Goal: Information Seeking & Learning: Learn about a topic

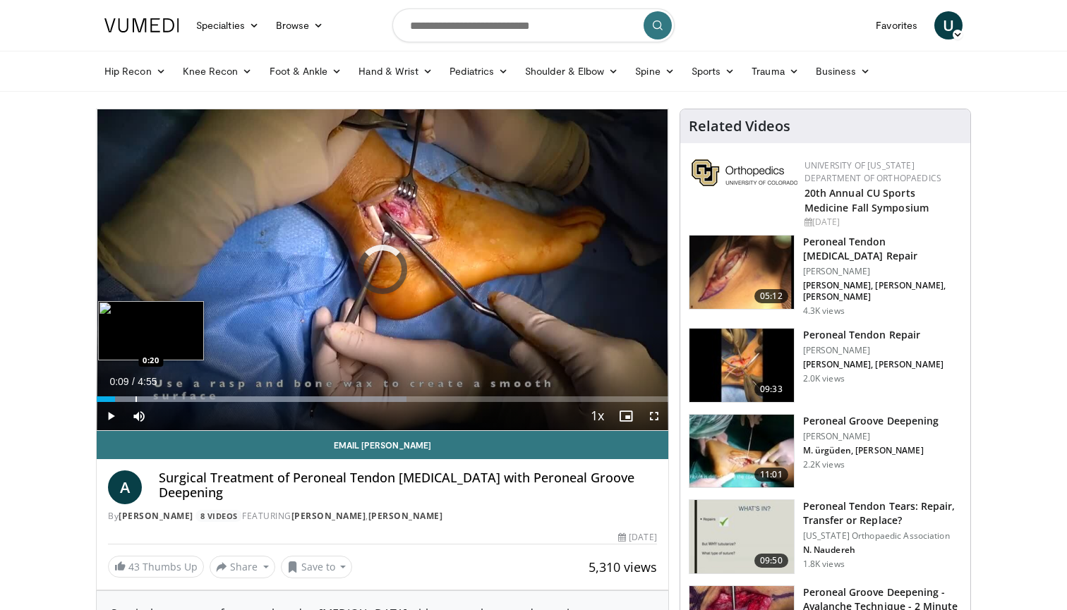
drag, startPoint x: 115, startPoint y: 399, endPoint x: 141, endPoint y: 399, distance: 26.1
click at [137, 399] on div "Progress Bar" at bounding box center [135, 400] width 1 height 6
click at [179, 400] on div "Progress Bar" at bounding box center [179, 400] width 1 height 6
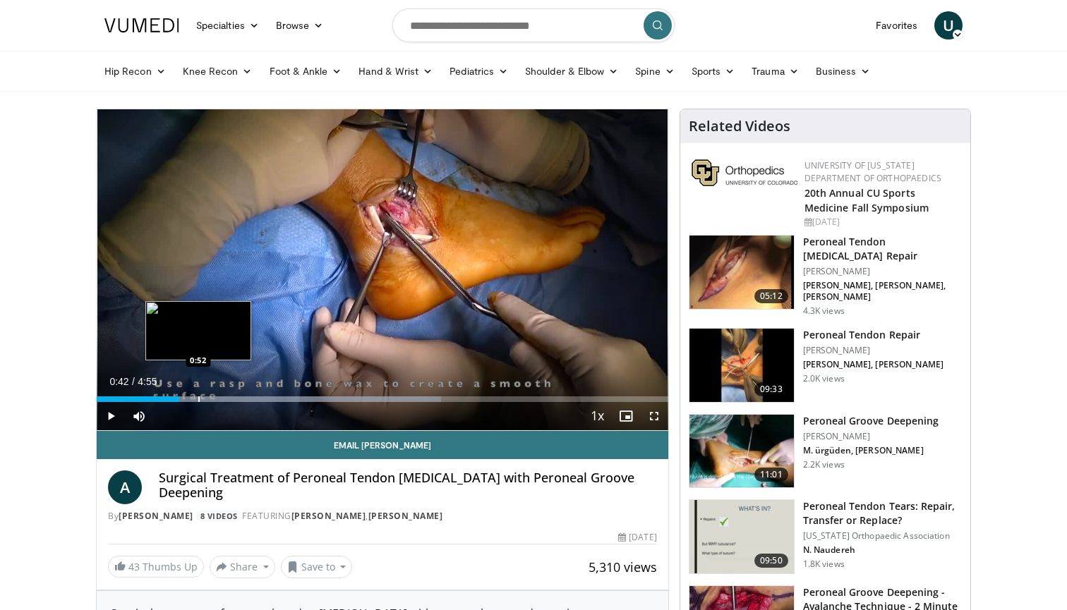
click at [198, 399] on div "Progress Bar" at bounding box center [198, 400] width 1 height 6
click at [226, 398] on div "Progress Bar" at bounding box center [226, 400] width 1 height 6
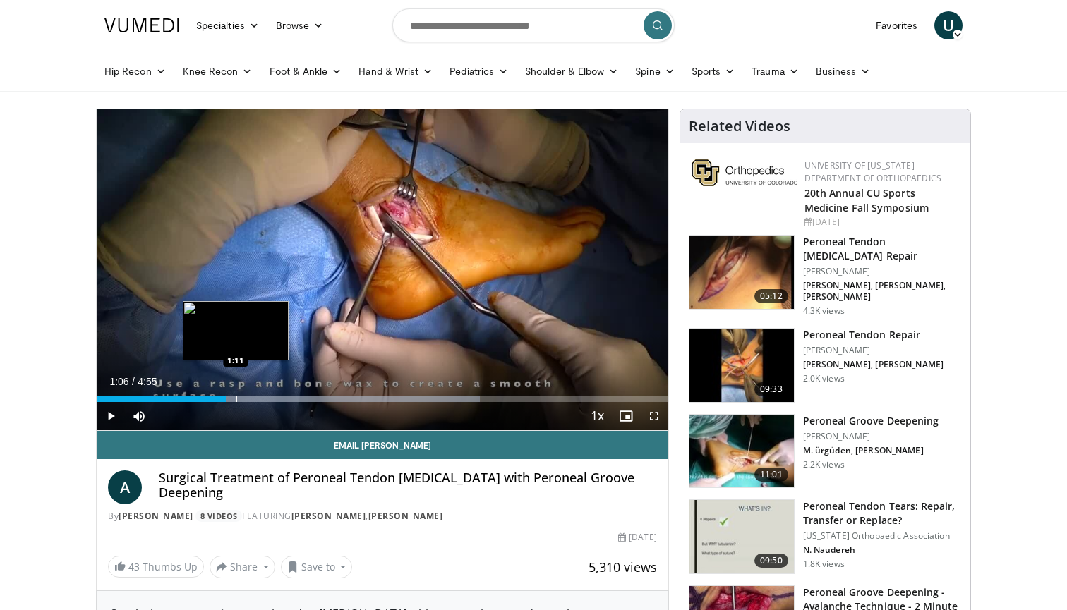
click at [237, 397] on div "Progress Bar" at bounding box center [236, 400] width 1 height 6
click at [270, 395] on div "Loaded : 70.42% 1:15 1:19" at bounding box center [383, 395] width 572 height 13
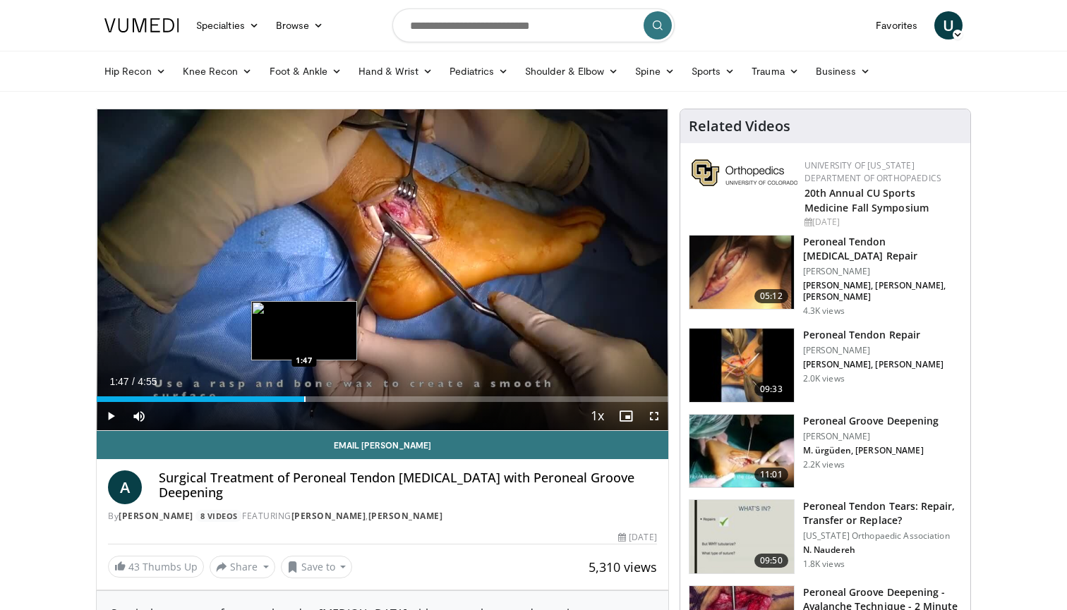
drag, startPoint x: 270, startPoint y: 395, endPoint x: 304, endPoint y: 396, distance: 34.6
click at [304, 396] on div "Loaded : 0.00% 1:47 1:47" at bounding box center [383, 395] width 572 height 13
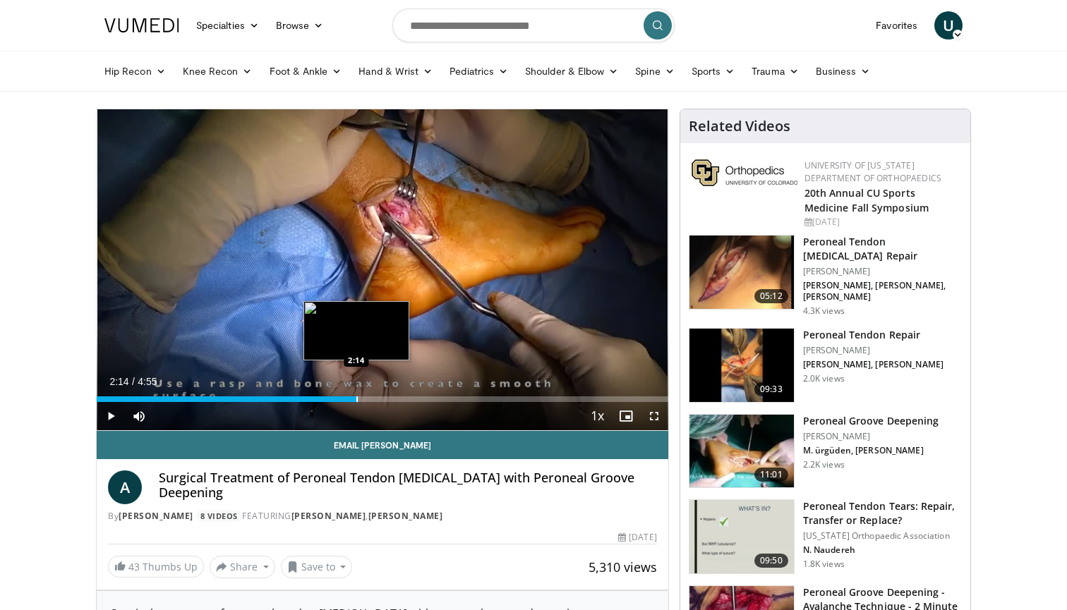
drag, startPoint x: 304, startPoint y: 396, endPoint x: 356, endPoint y: 394, distance: 52.2
click at [356, 394] on div "Loaded : 0.00% 2:14 2:14" at bounding box center [383, 395] width 572 height 13
click at [109, 413] on span "Video Player" at bounding box center [111, 416] width 28 height 28
click at [375, 399] on div "Progress Bar" at bounding box center [374, 400] width 1 height 6
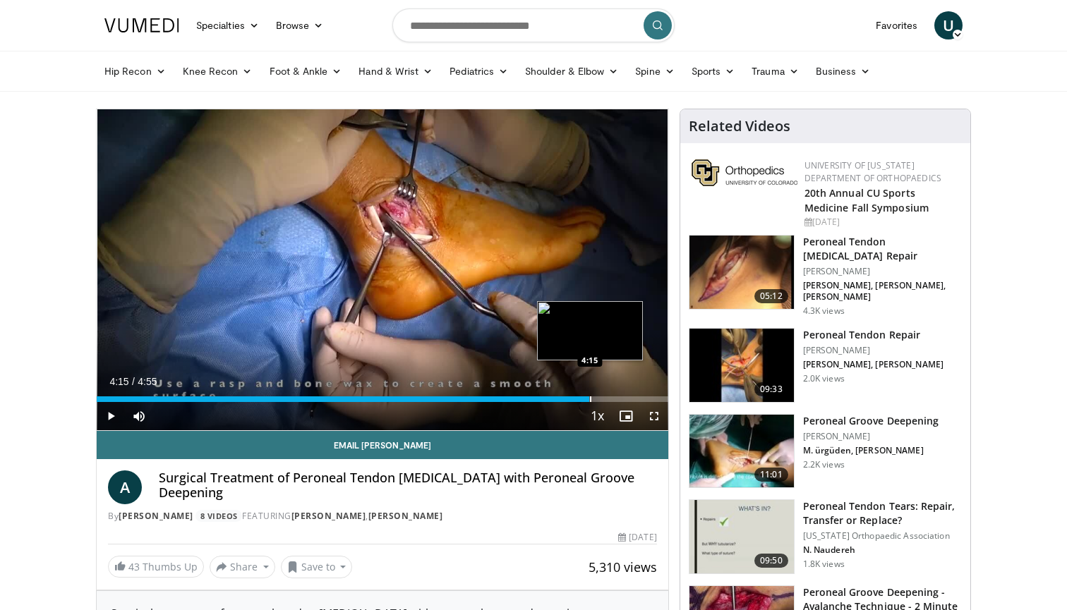
drag, startPoint x: 421, startPoint y: 393, endPoint x: 596, endPoint y: 389, distance: 175.0
click at [596, 390] on div "Loaded : 0.00% 4:15 4:15" at bounding box center [383, 395] width 572 height 13
click at [760, 427] on img at bounding box center [741, 451] width 104 height 73
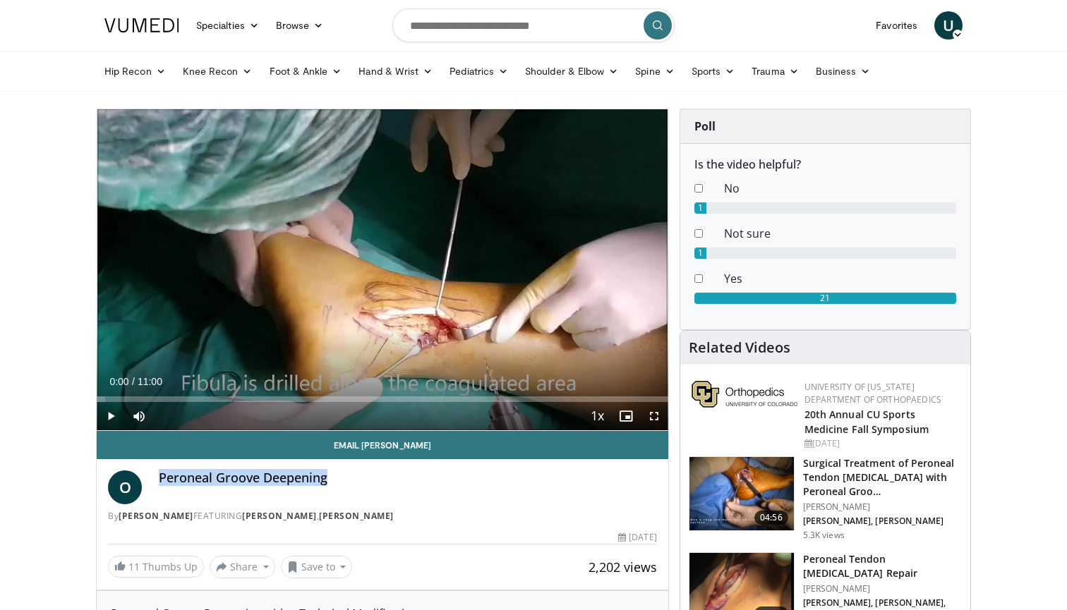
drag, startPoint x: 159, startPoint y: 478, endPoint x: 330, endPoint y: 476, distance: 171.5
click at [330, 476] on h4 "Peroneal Groove Deepening" at bounding box center [408, 479] width 498 height 16
copy h4 "Peroneal Groove Deepening"
click at [113, 415] on span "Video Player" at bounding box center [111, 416] width 28 height 28
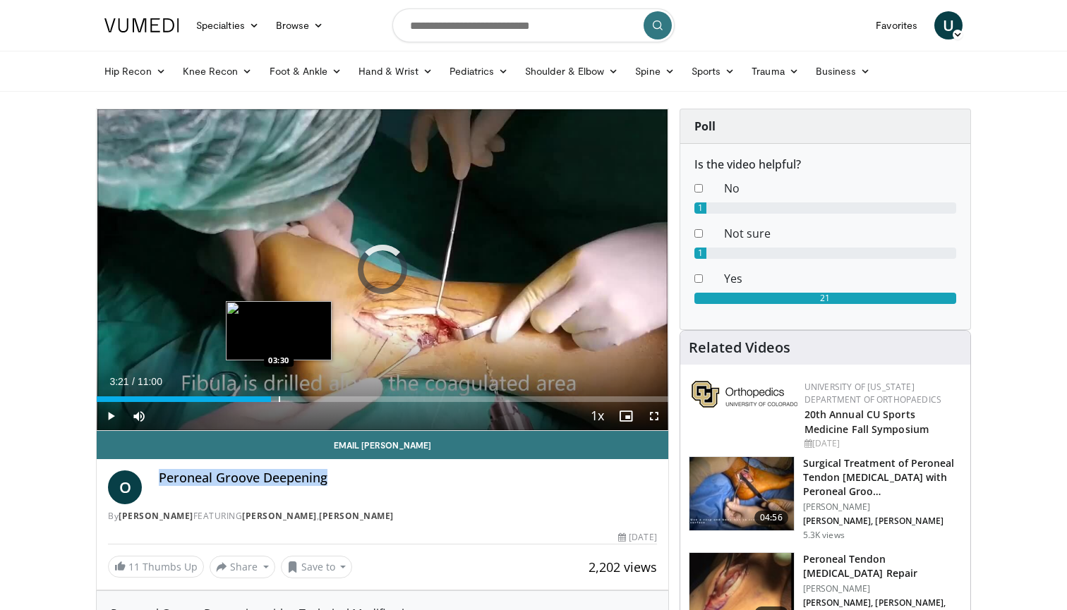
drag, startPoint x: 135, startPoint y: 398, endPoint x: 279, endPoint y: 397, distance: 143.9
click at [279, 397] on div "Loaded : 0.00% 03:29 03:30" at bounding box center [383, 400] width 572 height 6
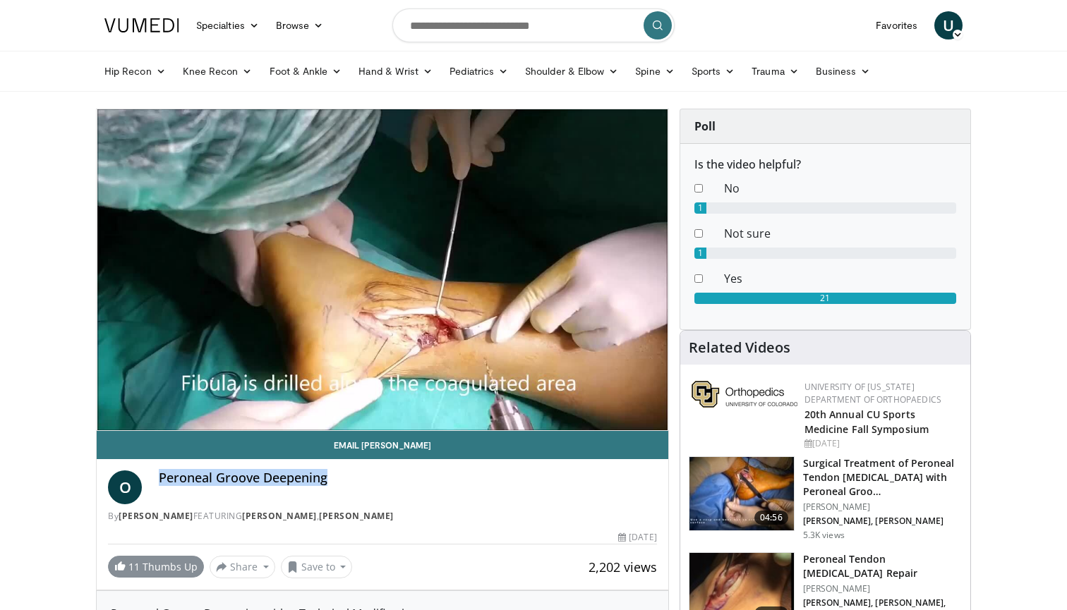
click at [124, 565] on span at bounding box center [119, 565] width 11 height 11
click at [335, 567] on button "Save to" at bounding box center [317, 567] width 72 height 23
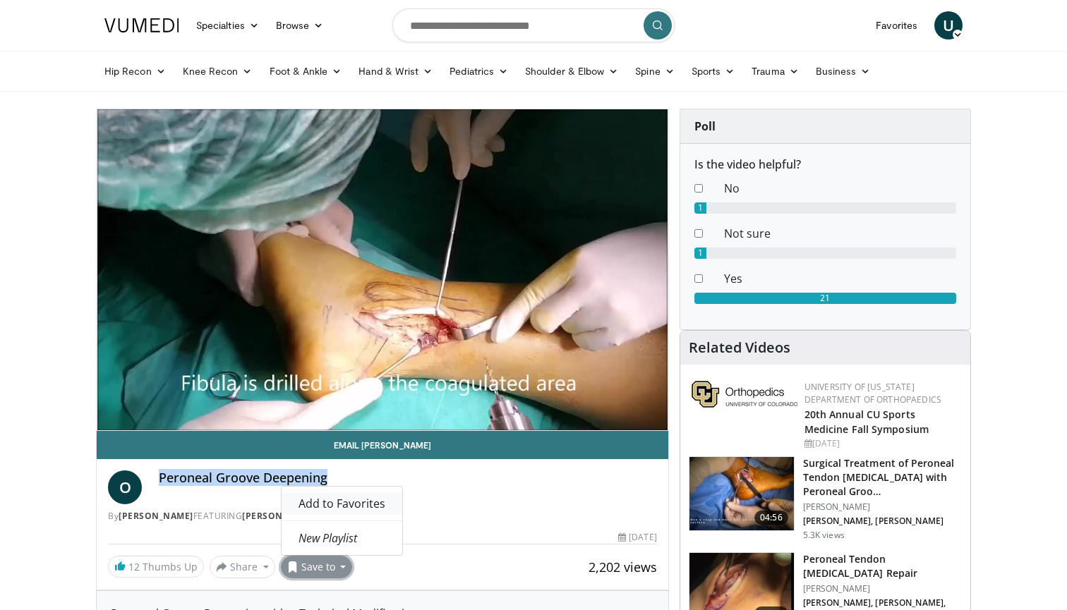
click at [346, 509] on span "Add to Favorites" at bounding box center [341, 504] width 87 height 16
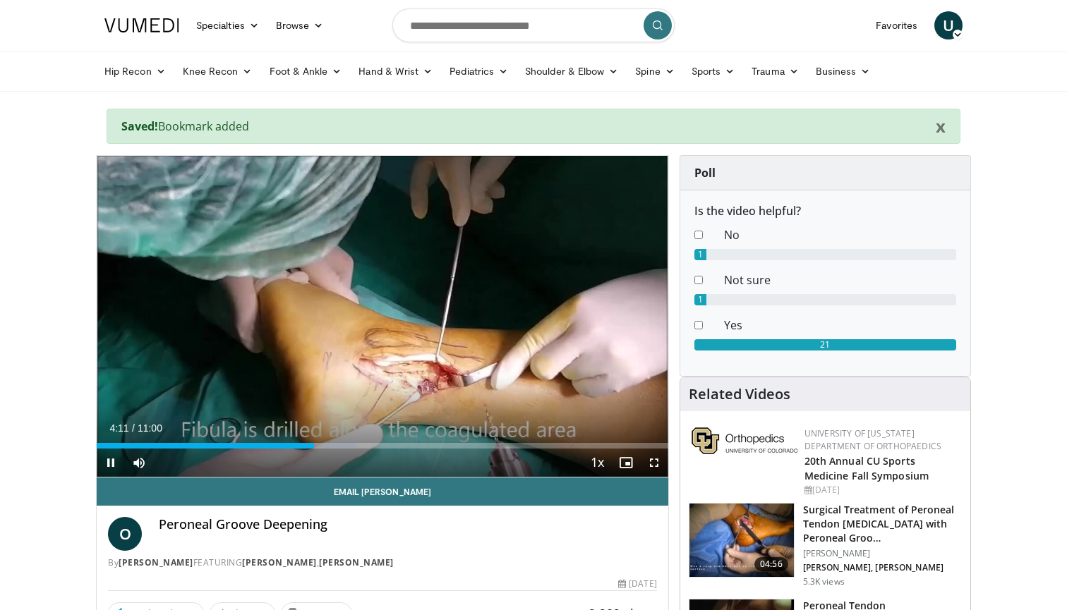
click at [349, 451] on div "Current Time 4:11 / Duration 11:00 Pause Skip Backward Skip Forward Mute Loaded…" at bounding box center [383, 463] width 572 height 28
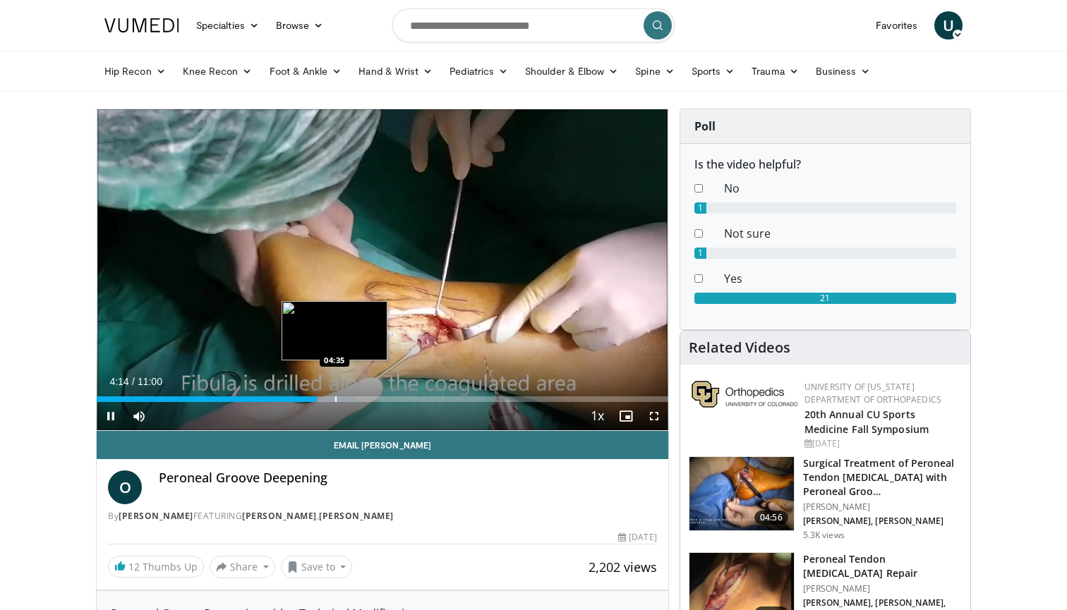
click at [335, 397] on div "Progress Bar" at bounding box center [335, 400] width 1 height 6
drag, startPoint x: 334, startPoint y: 396, endPoint x: 322, endPoint y: 394, distance: 12.8
click at [322, 394] on video-js "**********" at bounding box center [383, 270] width 572 height 322
click at [315, 395] on div "Loaded : 57.51% 04:40 04:12" at bounding box center [383, 395] width 572 height 13
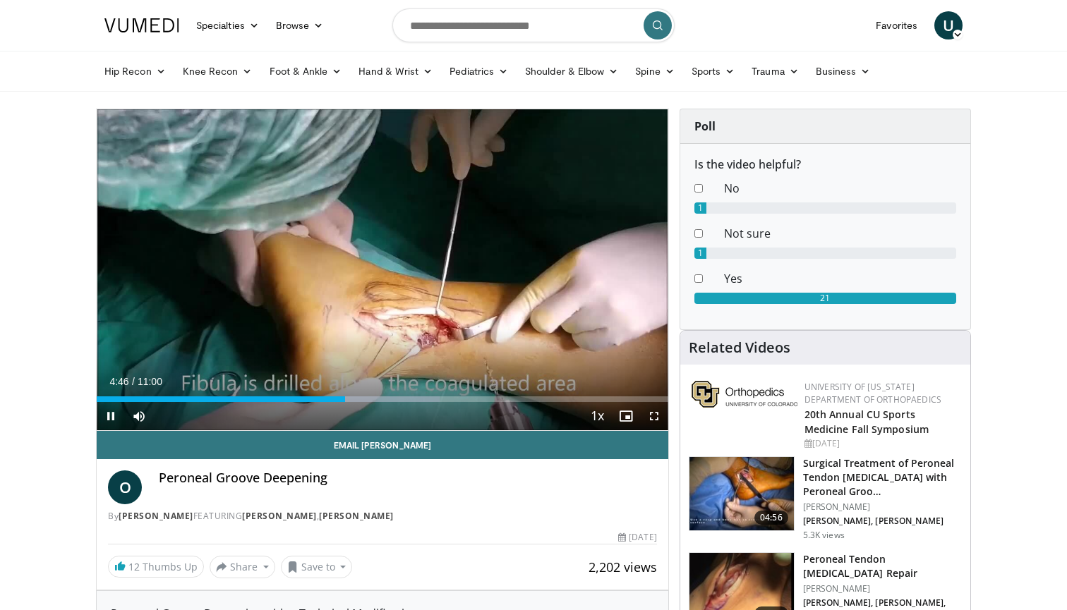
click at [655, 413] on span "Video Player" at bounding box center [654, 416] width 28 height 28
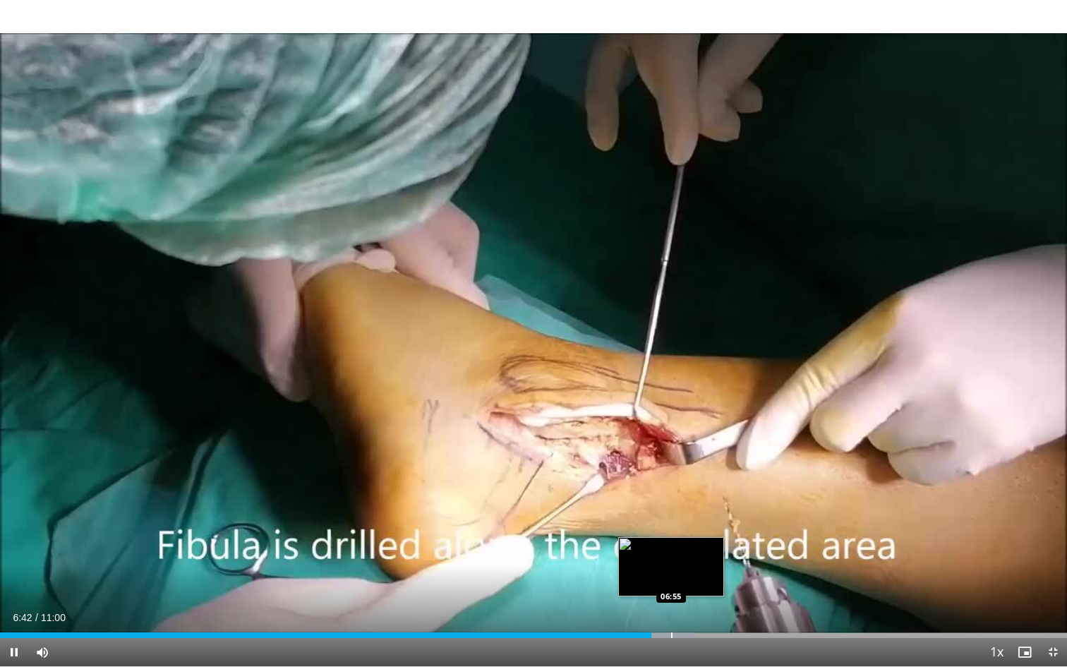
click at [671, 610] on div "Progress Bar" at bounding box center [671, 635] width 1 height 6
click at [699, 610] on div "Progress Bar" at bounding box center [697, 635] width 1 height 6
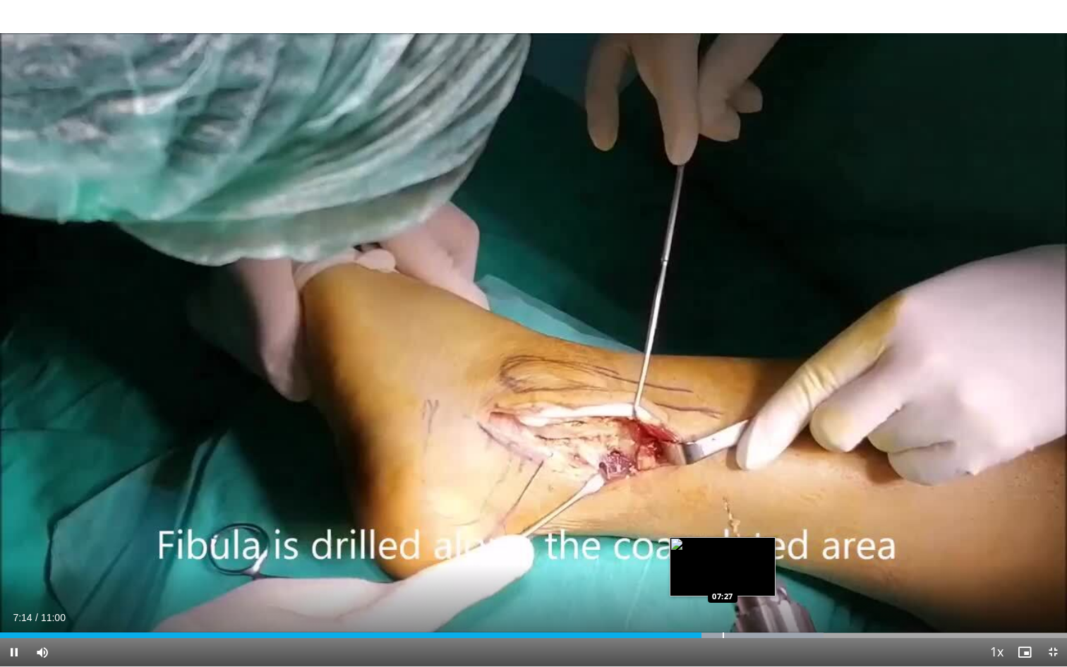
click at [723, 610] on div "Loaded : 77.19% 07:14 07:27" at bounding box center [533, 630] width 1067 height 13
click at [774, 610] on div "Current Time 7:43 / Duration 11:00 Pause Skip Backward Skip Forward Mute Loaded…" at bounding box center [533, 652] width 1067 height 28
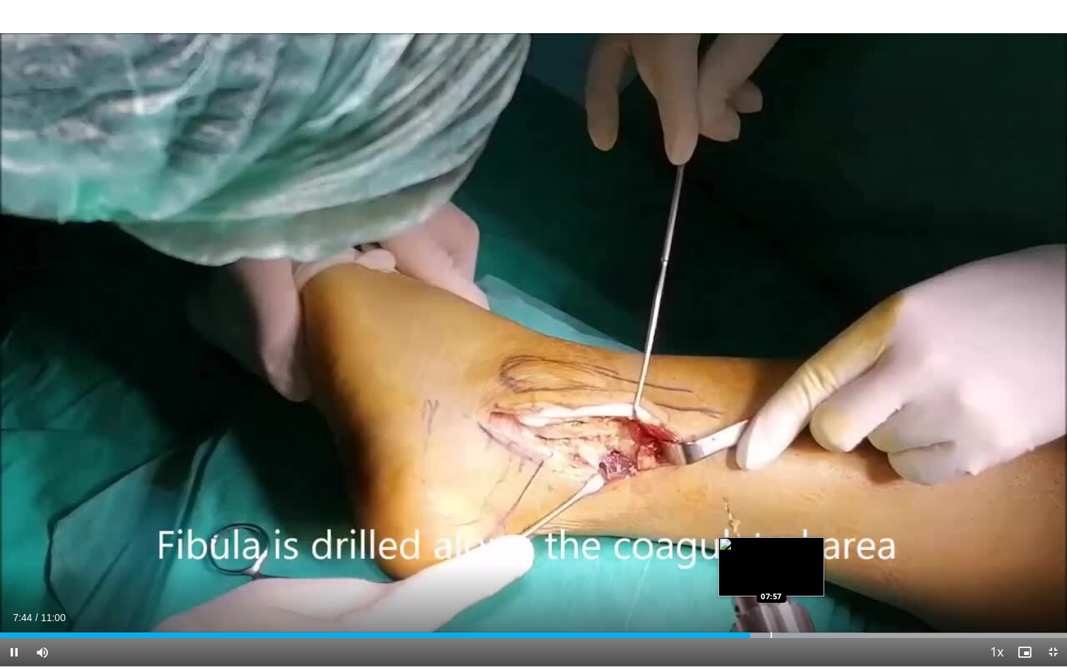
click at [771, 610] on div "Loaded : 81.07% 07:44 07:57" at bounding box center [533, 630] width 1067 height 13
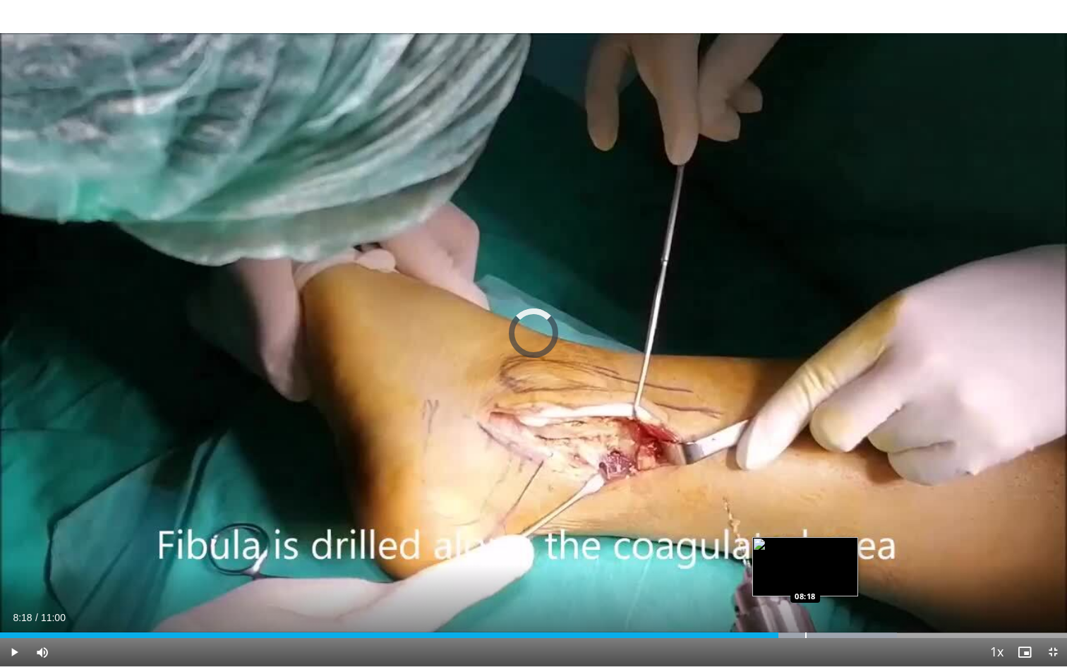
click at [805, 610] on div "Progress Bar" at bounding box center [805, 635] width 1 height 6
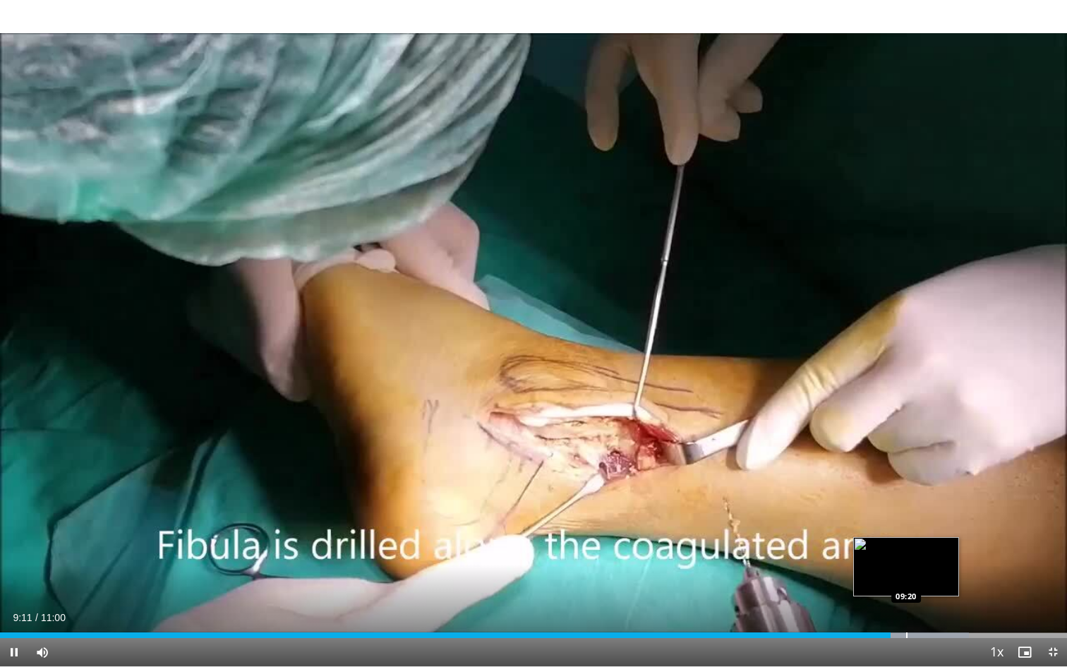
click at [906, 610] on div "Progress Bar" at bounding box center [906, 635] width 1 height 6
click at [943, 610] on div "Progress Bar" at bounding box center [943, 635] width 1 height 6
click at [953, 610] on div "Progress Bar" at bounding box center [953, 635] width 1 height 6
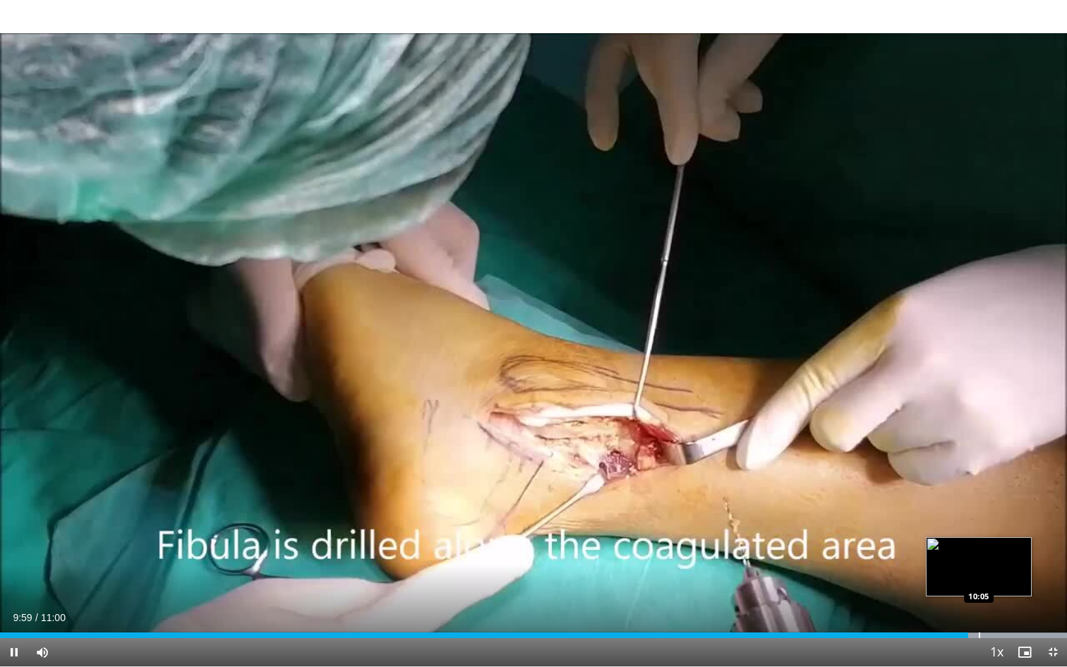
click at [979, 610] on div "Progress Bar" at bounding box center [979, 635] width 1 height 6
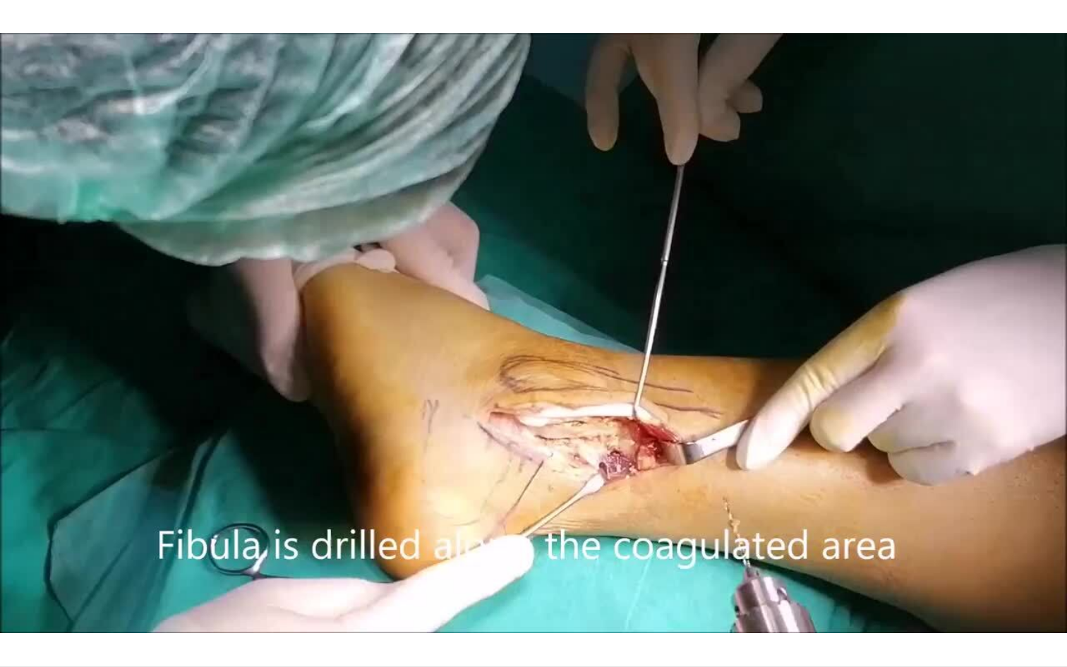
click at [989, 610] on div "10 seconds Tap to unmute" at bounding box center [533, 333] width 1067 height 666
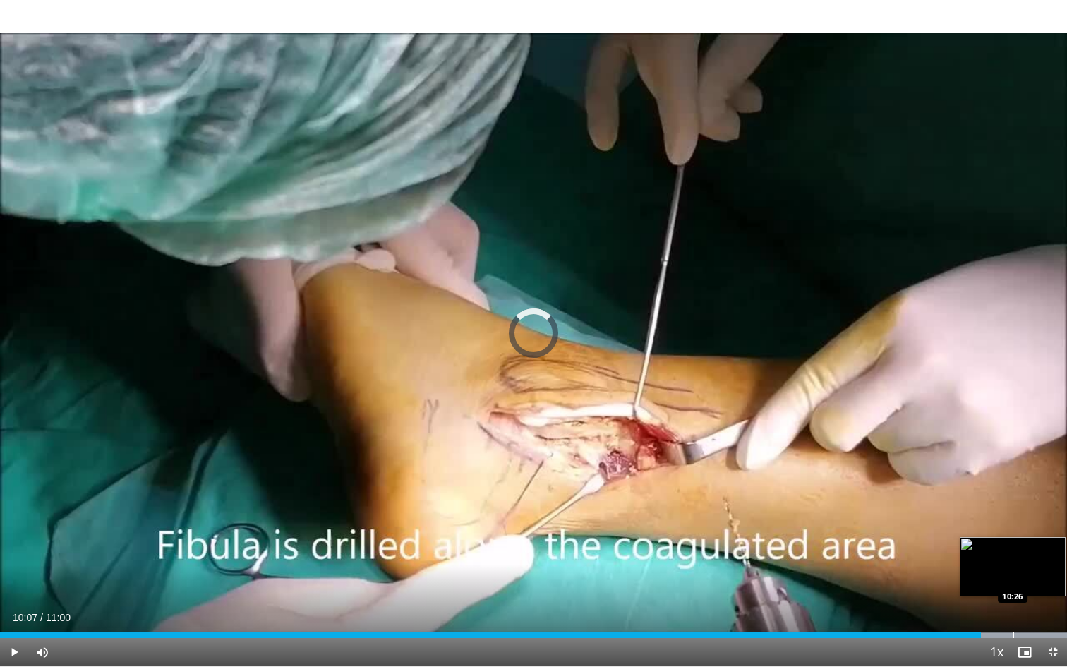
click at [1012, 610] on div "Progress Bar" at bounding box center [1012, 635] width 1 height 6
click at [986, 610] on div "Loaded : 99.99% 10:26 10:10" at bounding box center [533, 630] width 1067 height 13
click at [17, 610] on span "Video Player" at bounding box center [14, 652] width 28 height 28
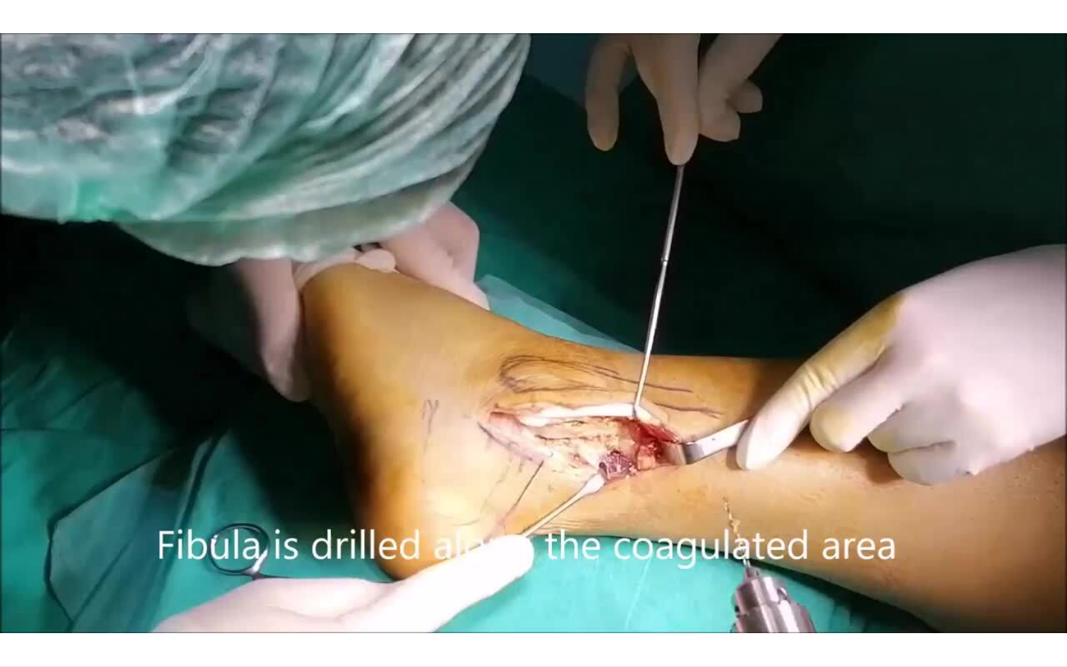
click at [14, 610] on span "Video Player" at bounding box center [14, 680] width 28 height 28
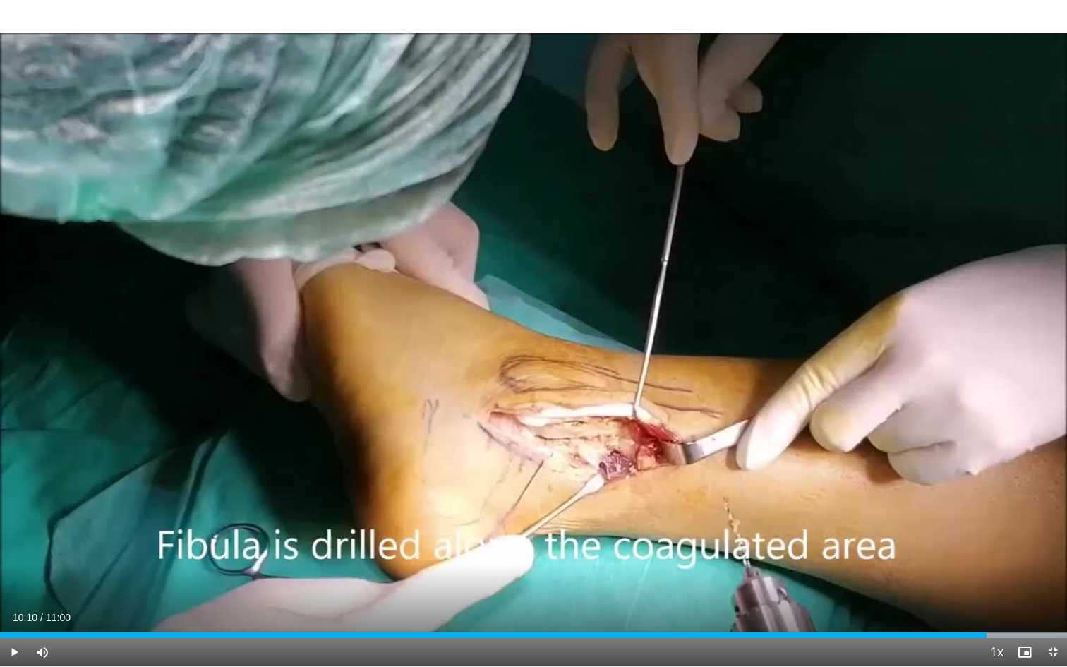
click at [14, 610] on span "Video Player" at bounding box center [14, 652] width 28 height 28
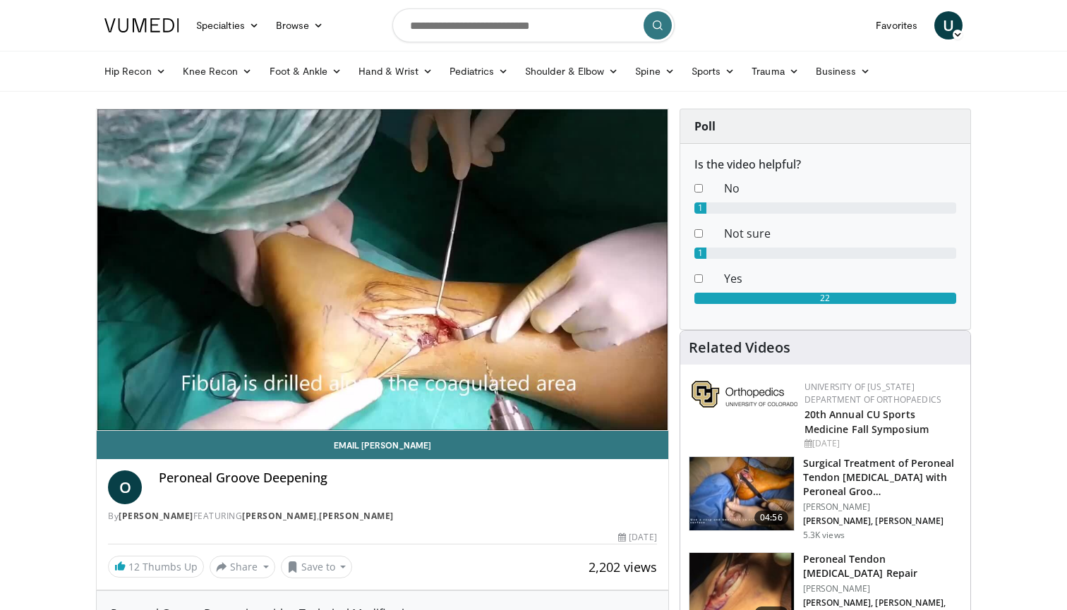
click at [760, 479] on img at bounding box center [741, 493] width 104 height 73
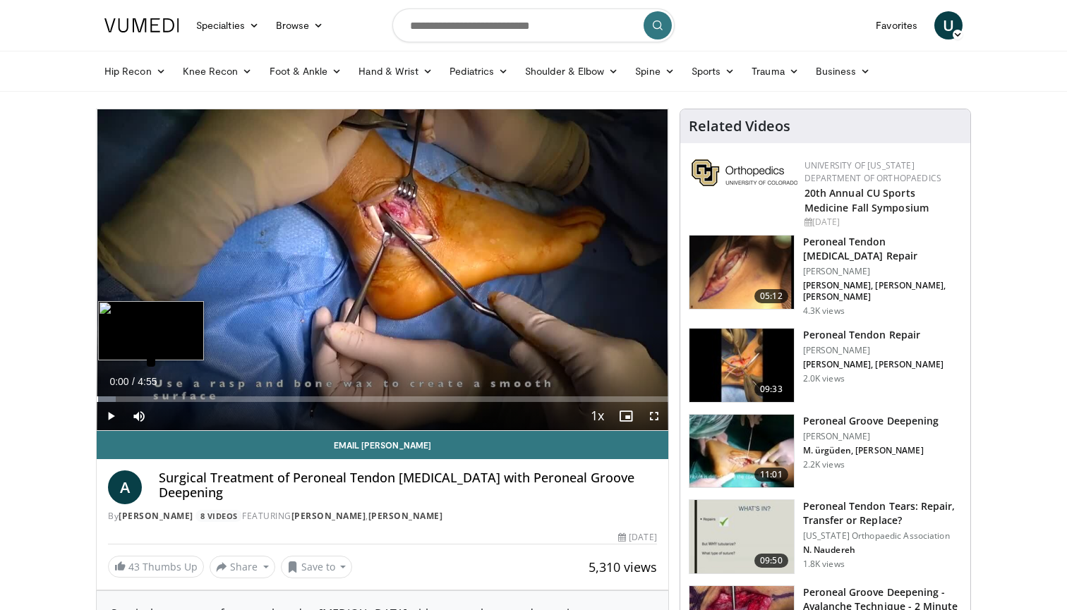
click at [98, 400] on div "Progress Bar" at bounding box center [97, 400] width 1 height 6
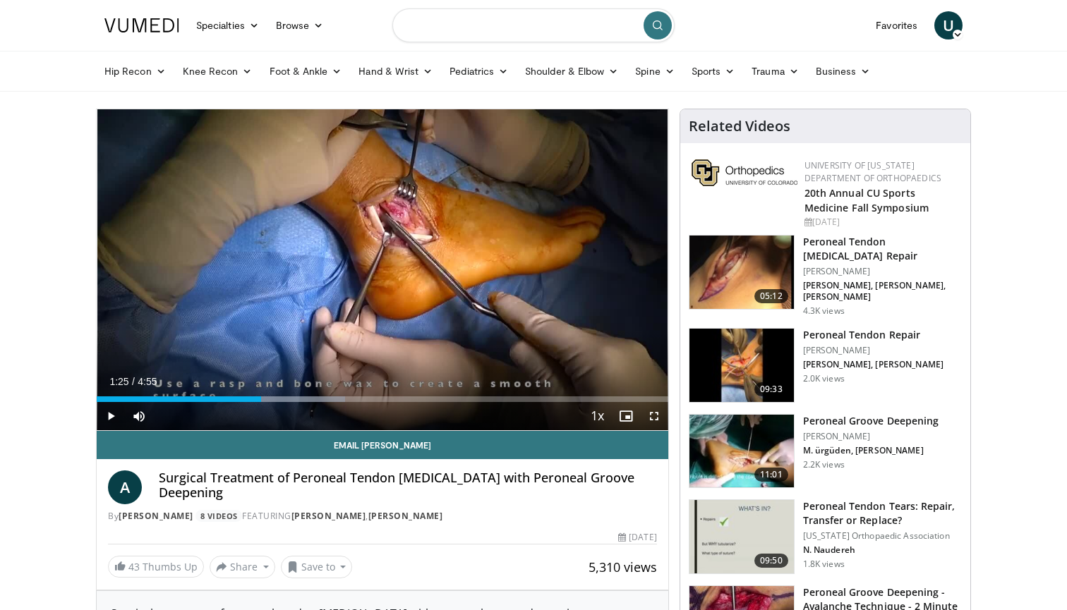
click at [545, 28] on input "Search topics, interventions" at bounding box center [533, 25] width 282 height 34
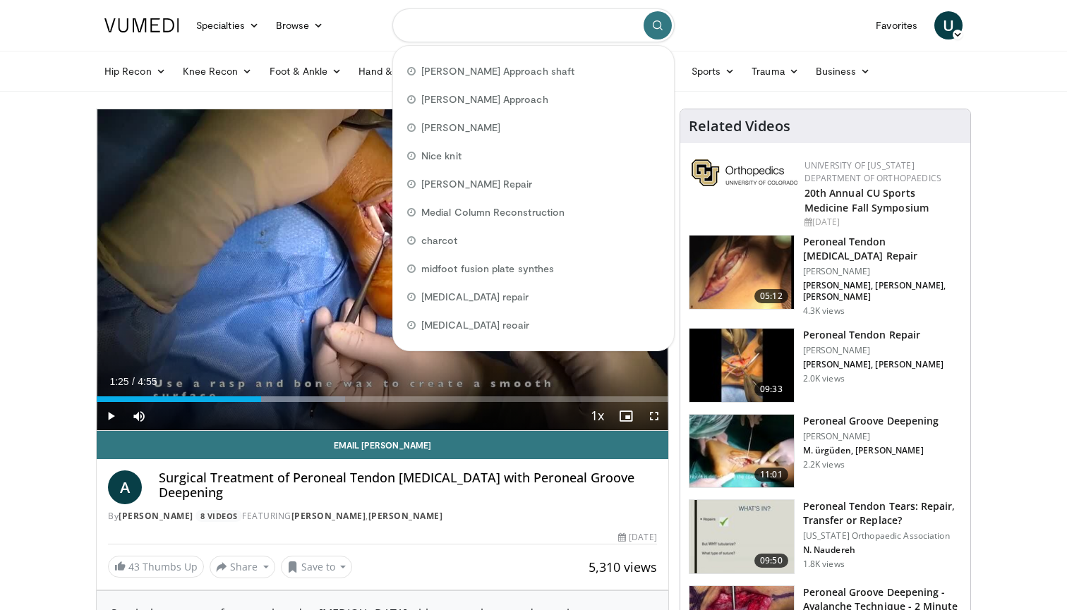
paste input "**********"
type input "**********"
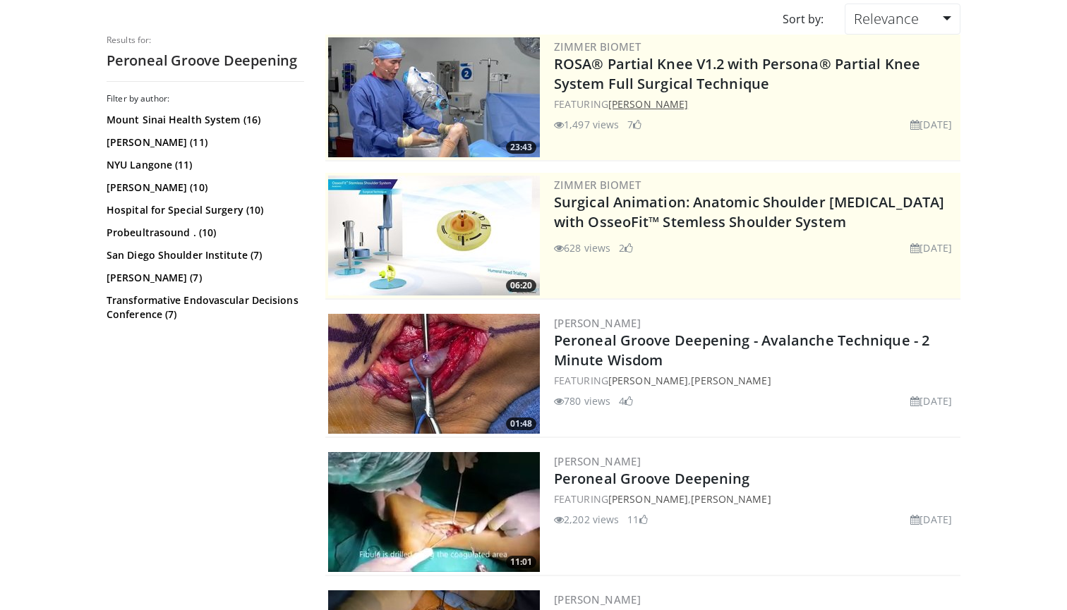
scroll to position [124, 0]
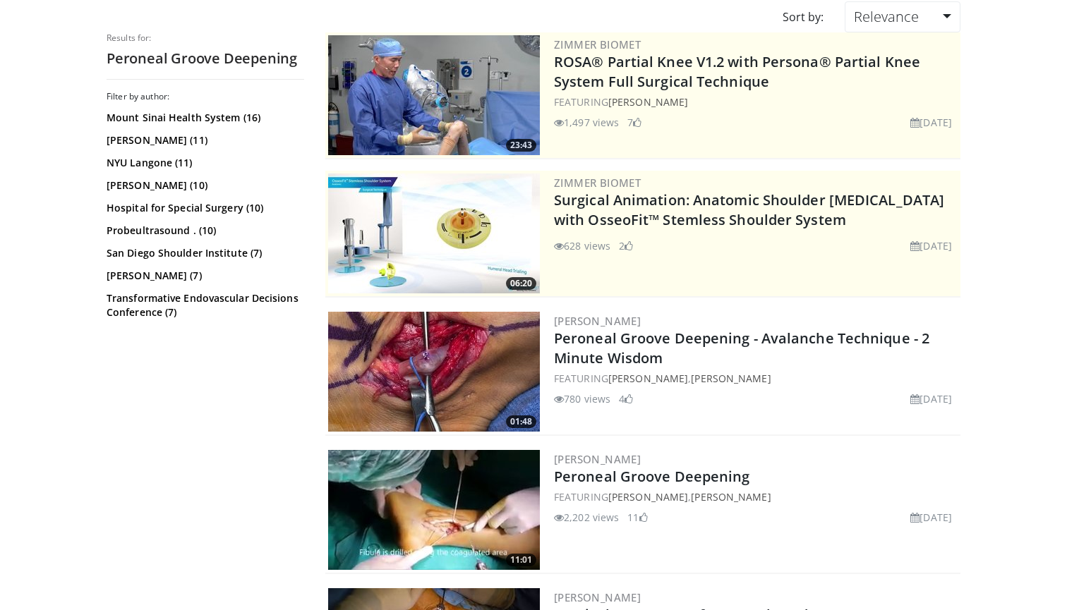
click at [485, 356] on img at bounding box center [434, 372] width 212 height 120
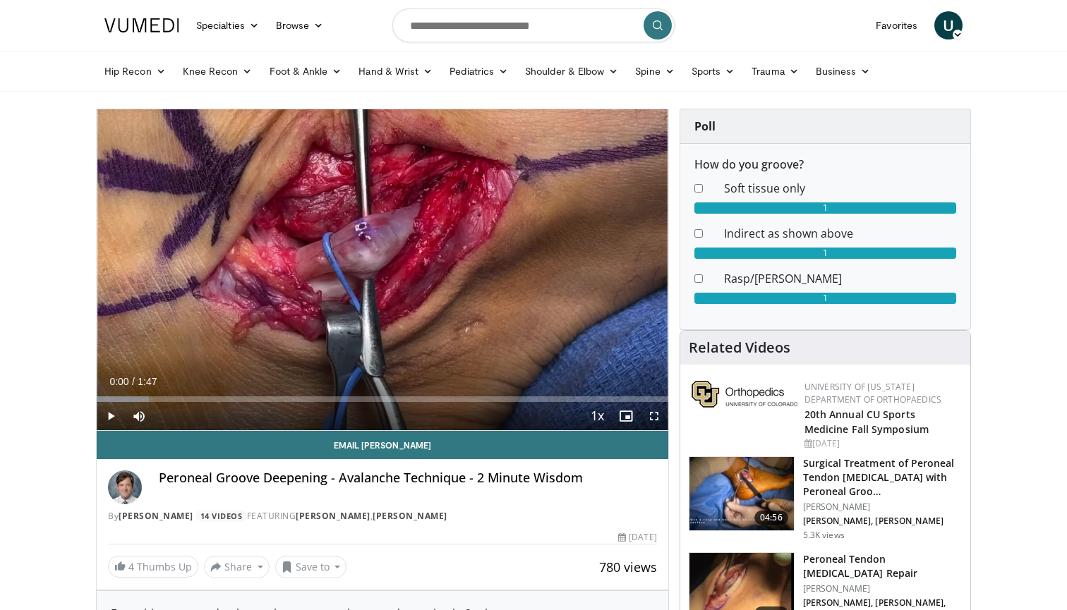
click at [114, 416] on span "Video Player" at bounding box center [111, 416] width 28 height 28
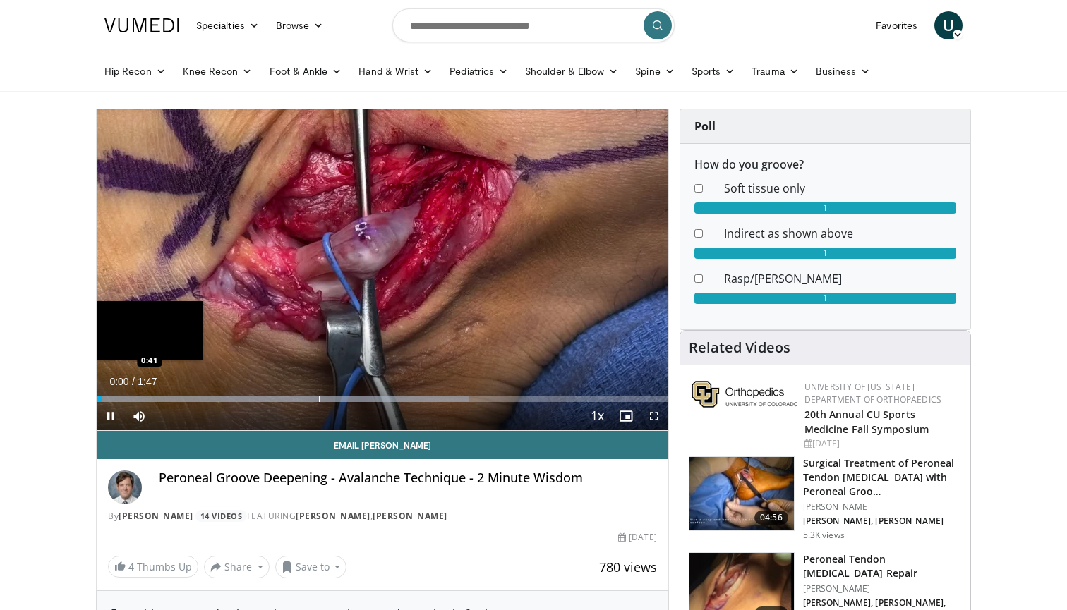
click at [319, 399] on div "Progress Bar" at bounding box center [319, 400] width 1 height 6
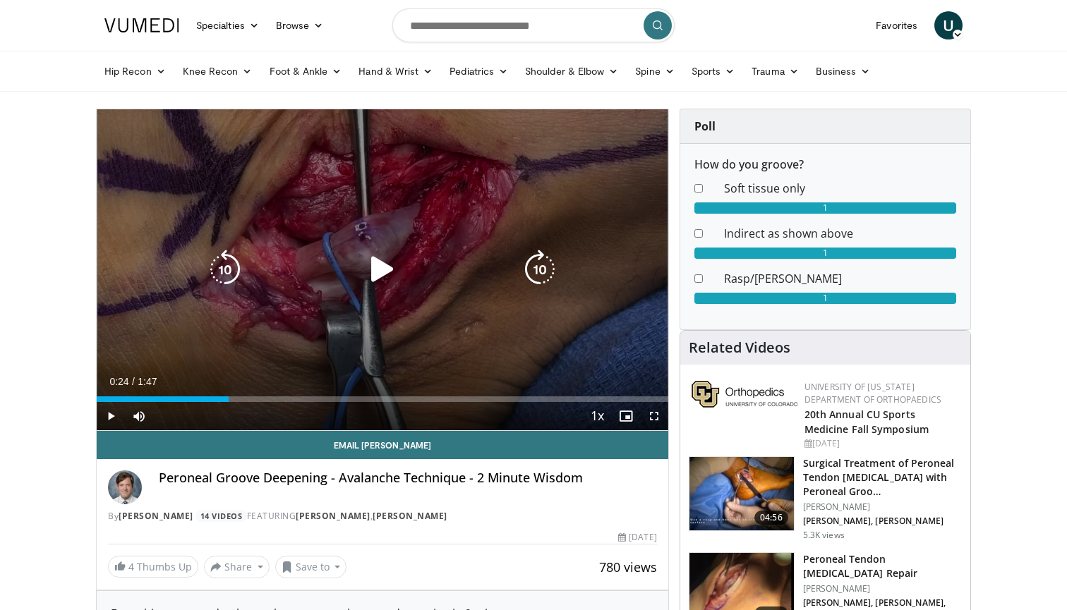
drag, startPoint x: 183, startPoint y: 399, endPoint x: 228, endPoint y: 394, distance: 44.8
click at [229, 394] on div "Loaded : 0.00% 0:24 0:24" at bounding box center [383, 395] width 572 height 13
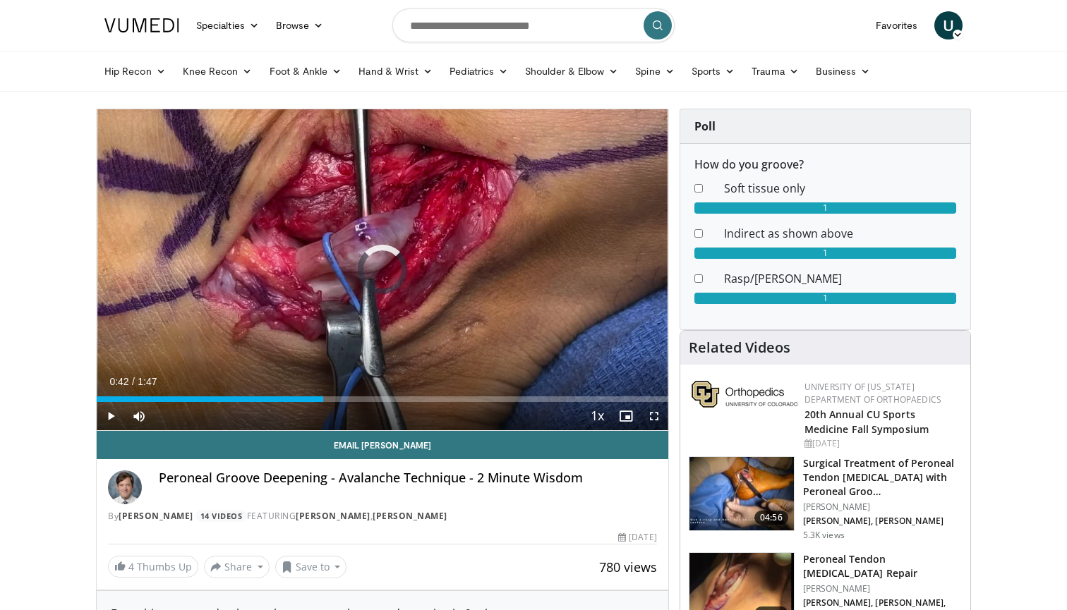
drag, startPoint x: 231, startPoint y: 392, endPoint x: 322, endPoint y: 387, distance: 91.9
click at [322, 402] on div "Current Time 0:42 / Duration 1:47 Play Skip Backward Skip Forward Mute 100% Loa…" at bounding box center [383, 416] width 572 height 28
click at [373, 397] on div "Progress Bar" at bounding box center [373, 400] width 1 height 6
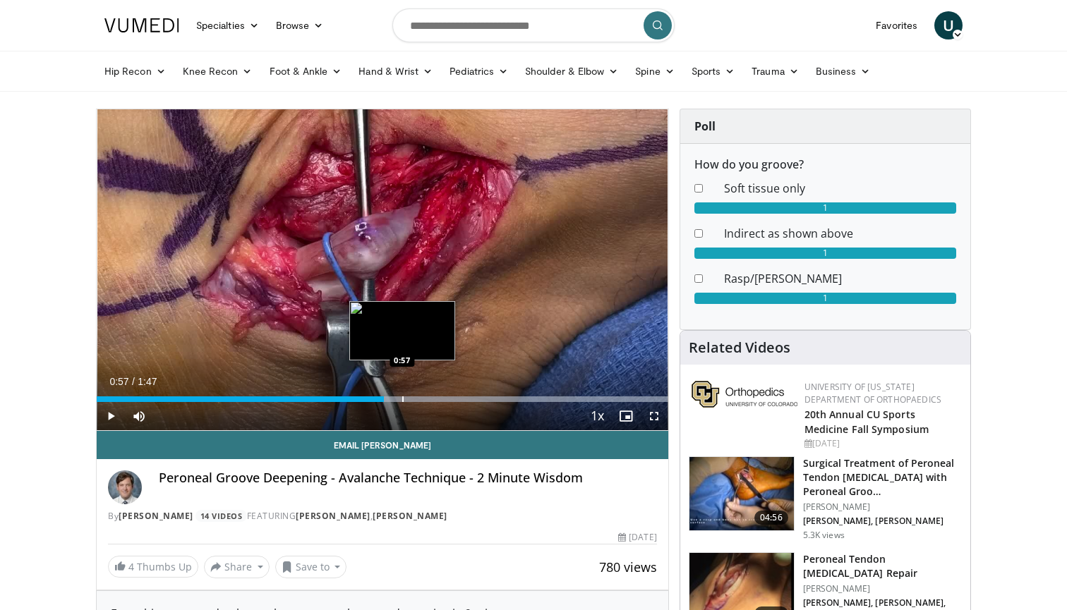
click at [402, 397] on div "Progress Bar" at bounding box center [402, 400] width 1 height 6
click at [425, 397] on div "Progress Bar" at bounding box center [425, 400] width 1 height 6
drag, startPoint x: 457, startPoint y: 399, endPoint x: 384, endPoint y: 399, distance: 73.4
click at [384, 399] on div "Loaded : 99.94% 0:54 0:54" at bounding box center [383, 400] width 572 height 6
drag, startPoint x: 384, startPoint y: 399, endPoint x: 423, endPoint y: 393, distance: 39.3
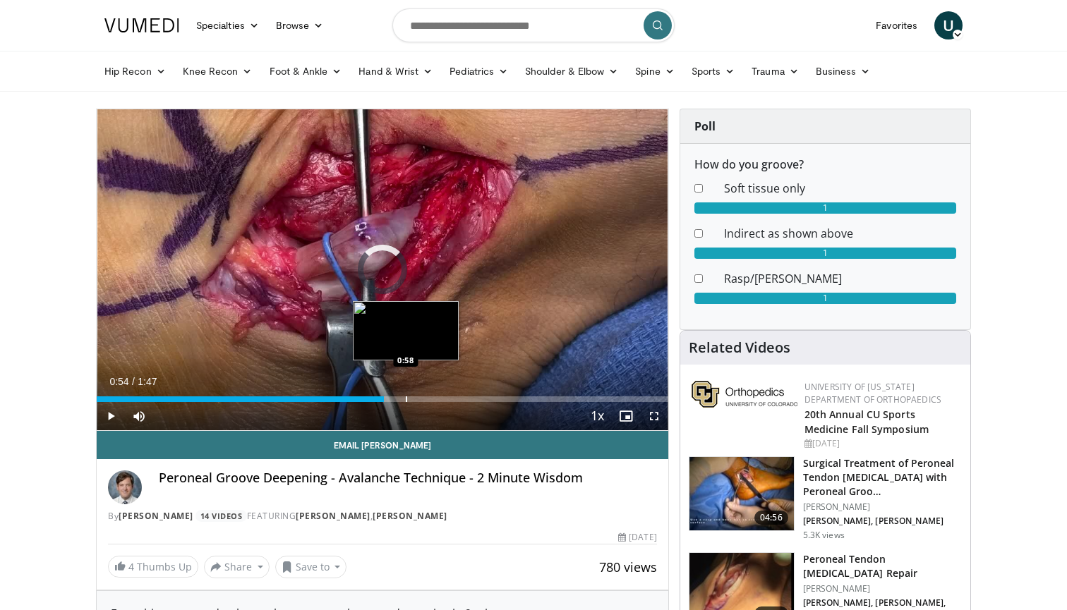
click at [423, 393] on div "Loaded : 0.00% 0:57 0:58" at bounding box center [383, 395] width 572 height 13
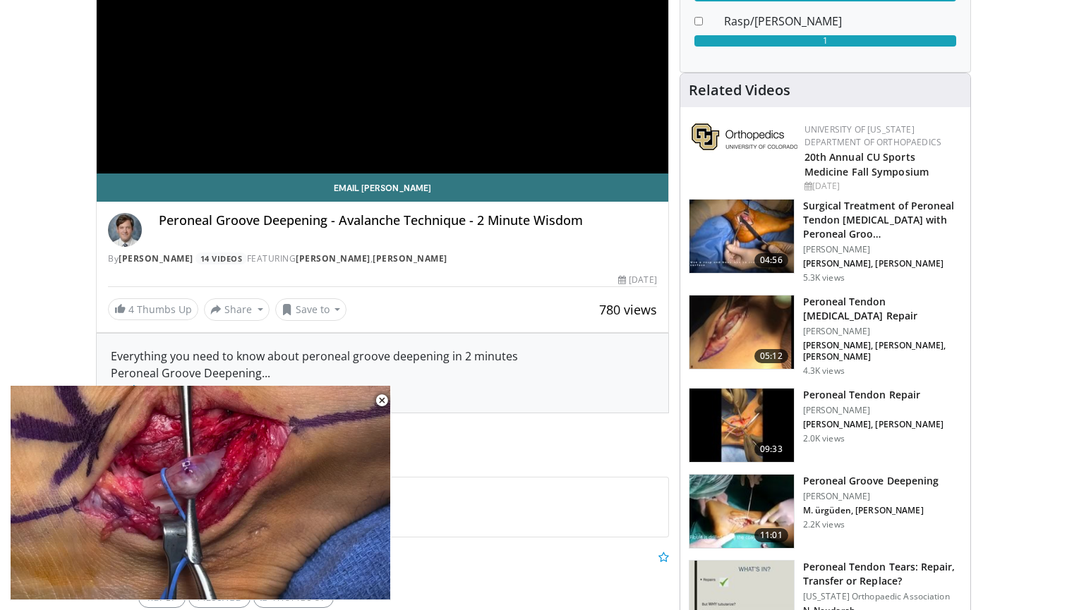
scroll to position [258, 0]
